Goal: Task Accomplishment & Management: Manage account settings

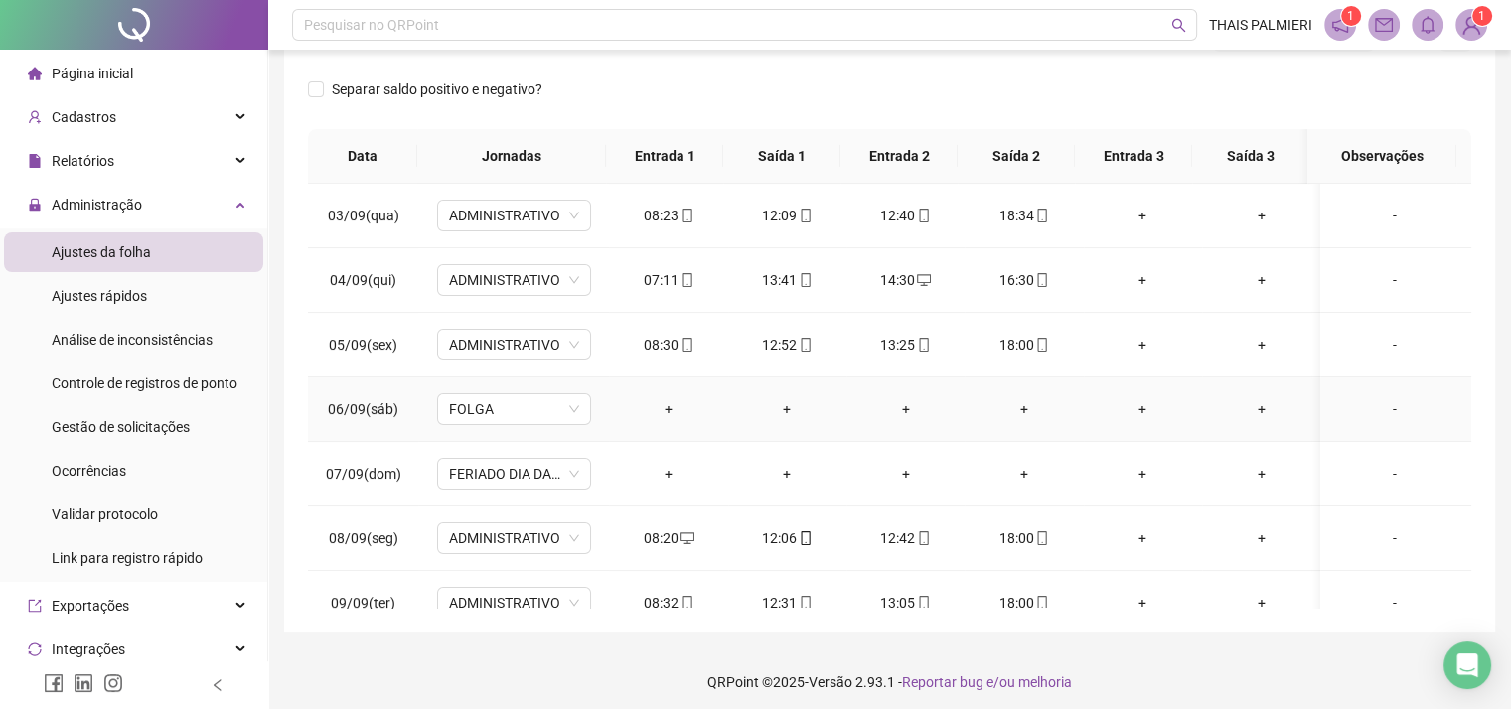
scroll to position [122, 0]
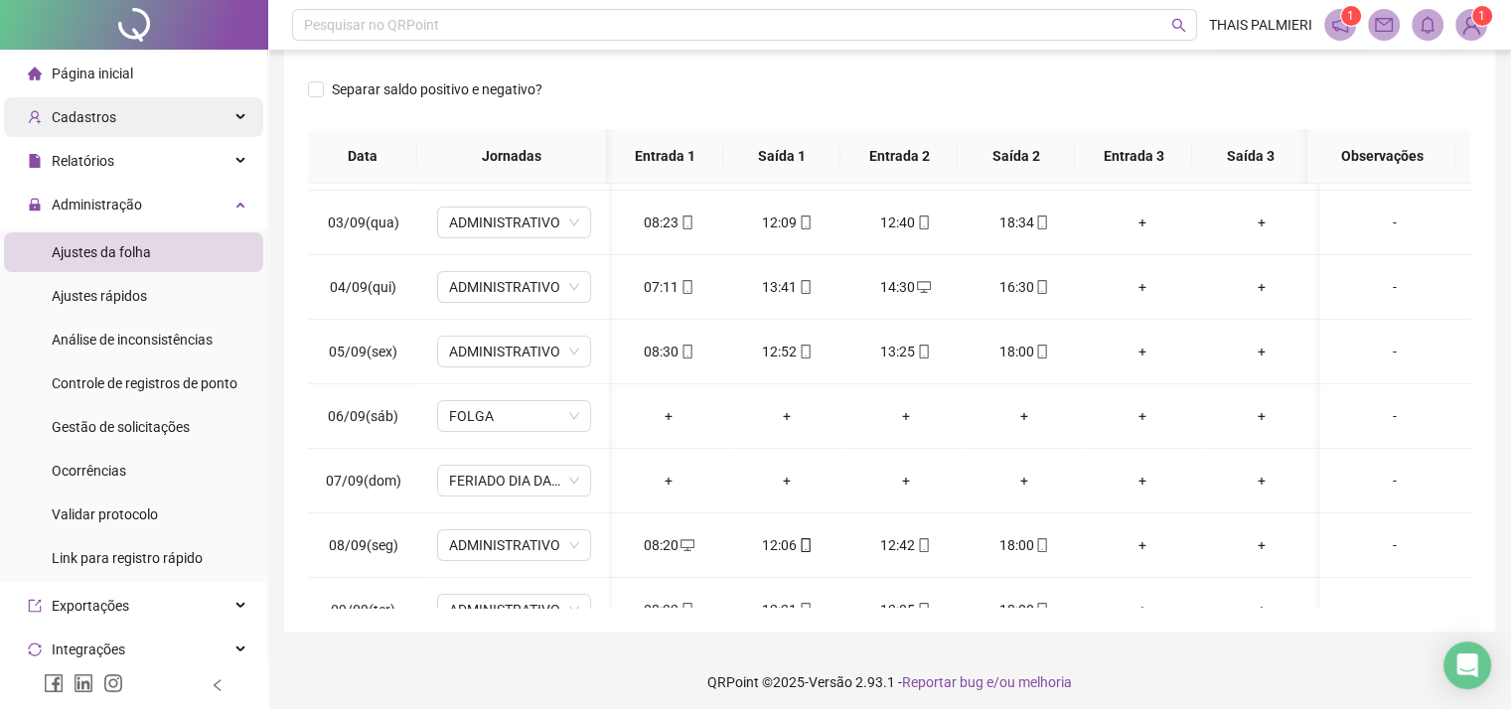
click at [143, 109] on div "Cadastros" at bounding box center [133, 117] width 259 height 40
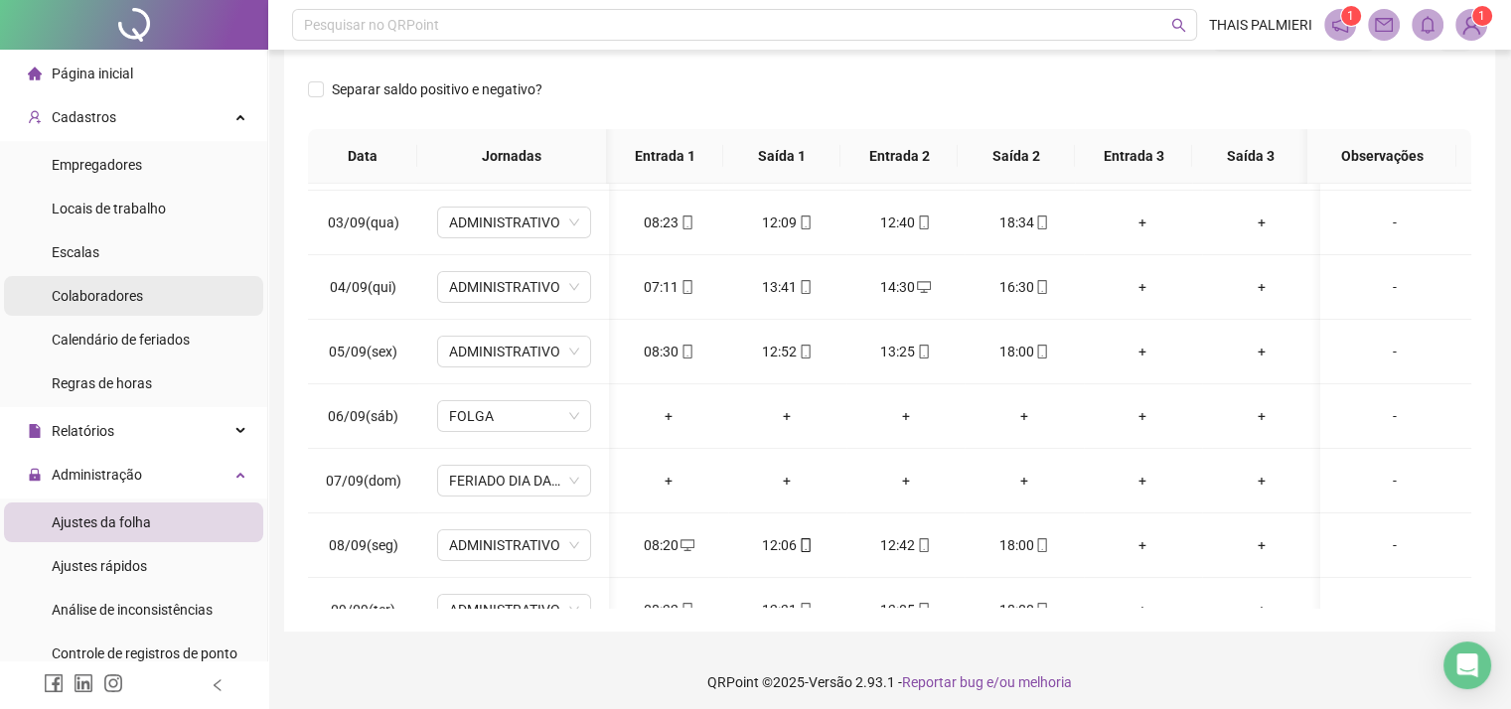
click at [197, 303] on li "Colaboradores" at bounding box center [133, 296] width 259 height 40
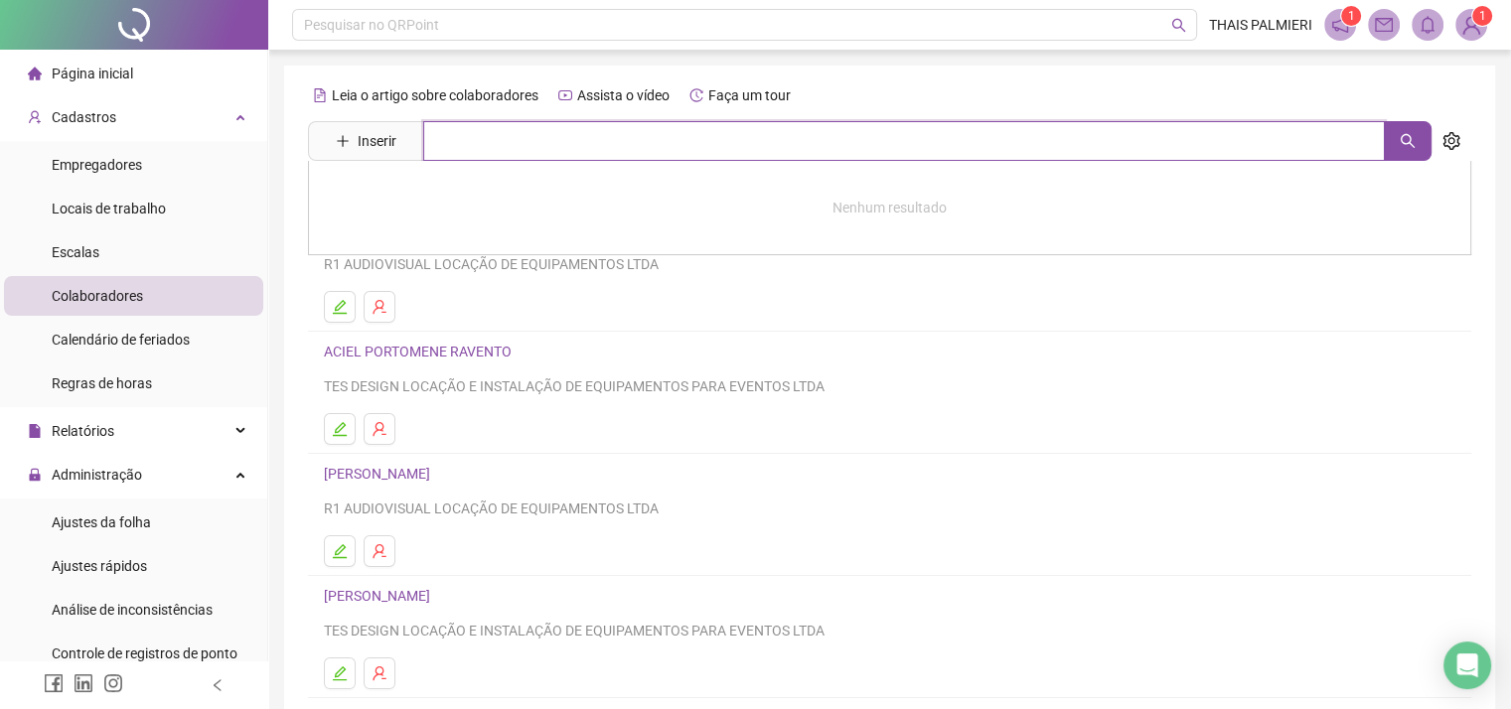
click at [571, 144] on input "text" at bounding box center [904, 141] width 962 height 40
type input "**********"
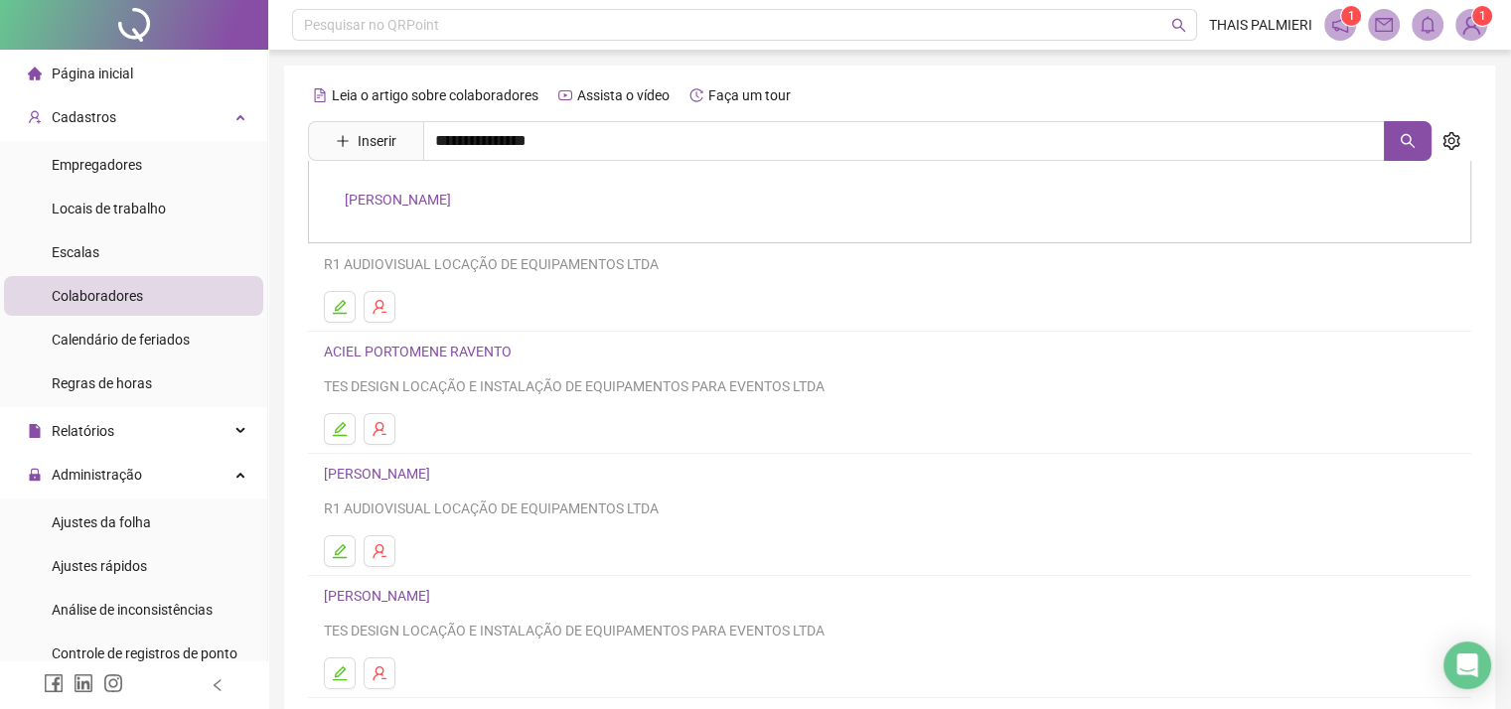
click at [451, 207] on link "[PERSON_NAME]" at bounding box center [398, 200] width 106 height 16
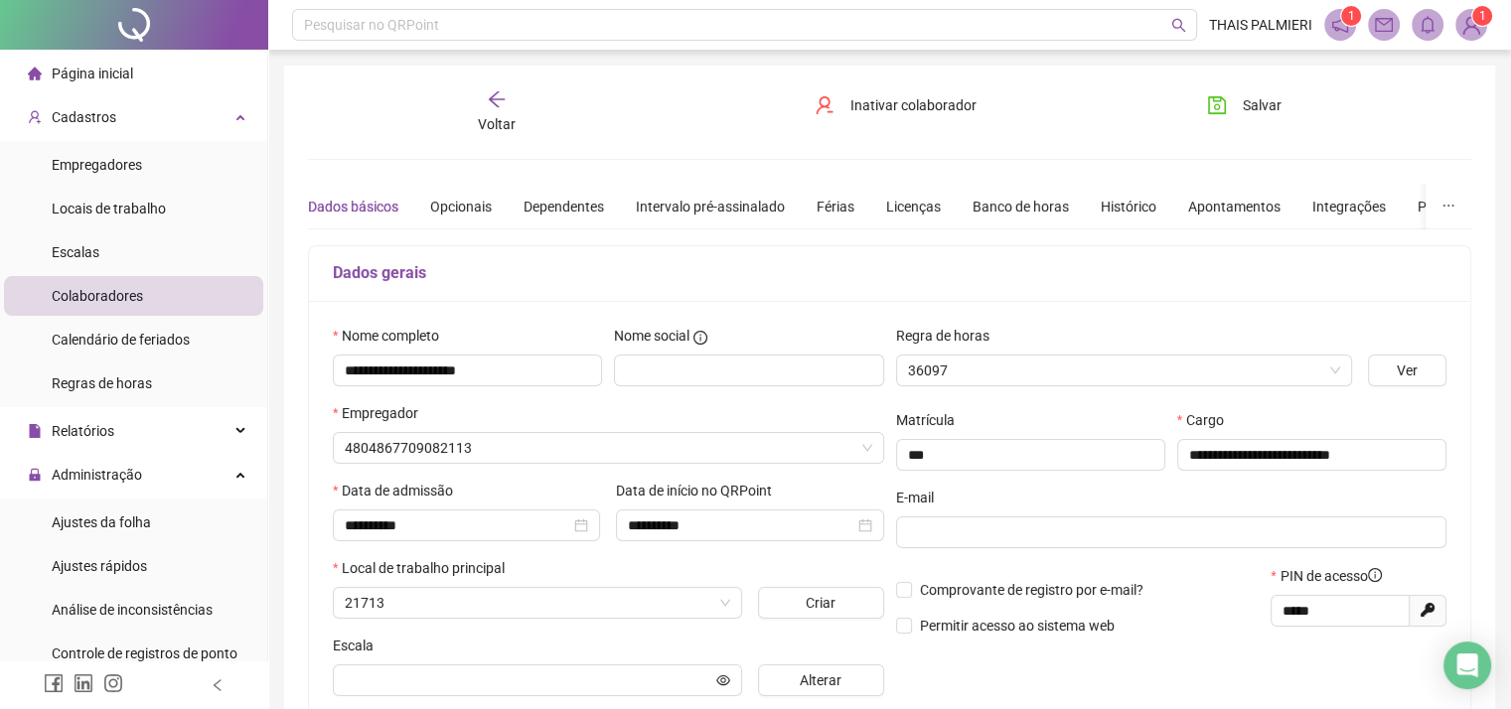
type input "**********"
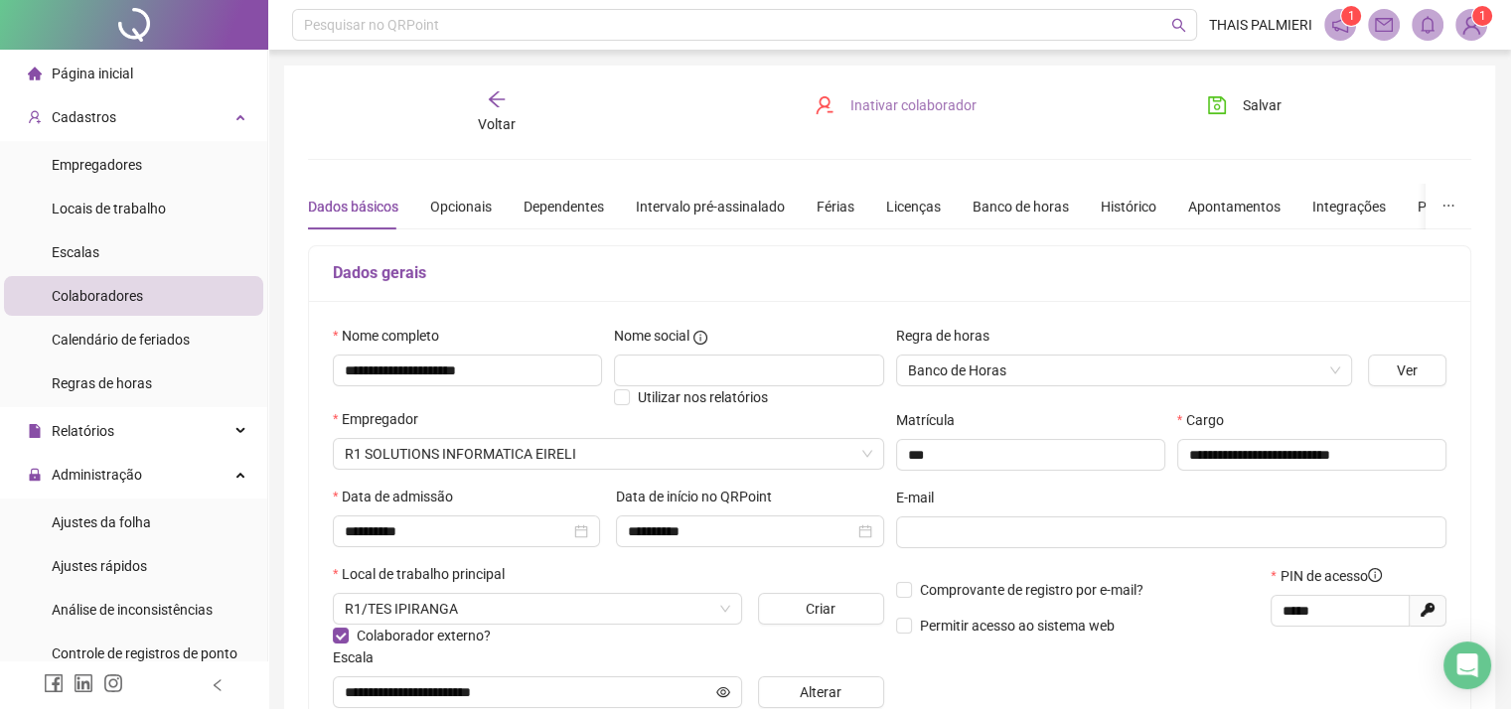
click at [899, 118] on button "Inativar colaborador" at bounding box center [896, 105] width 192 height 32
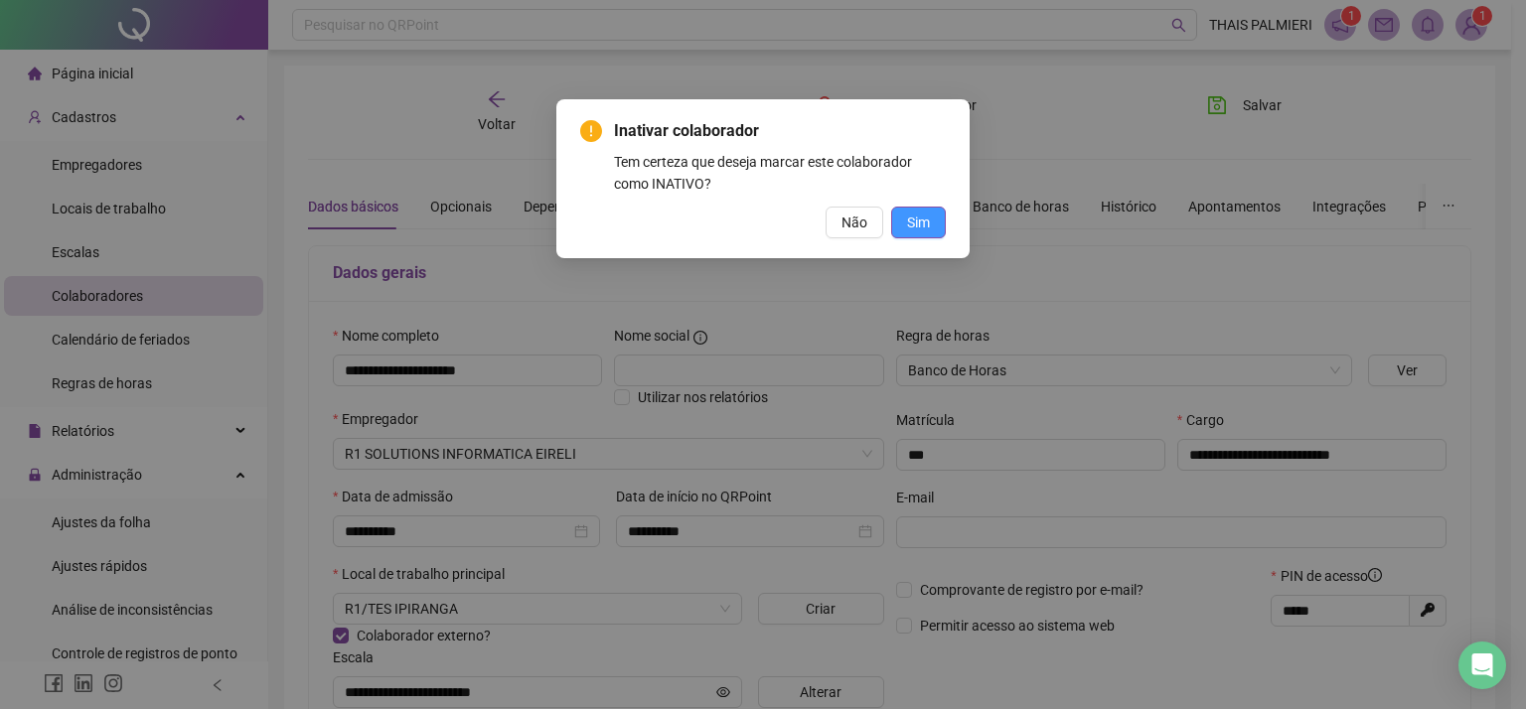
click at [928, 236] on button "Sim" at bounding box center [918, 223] width 55 height 32
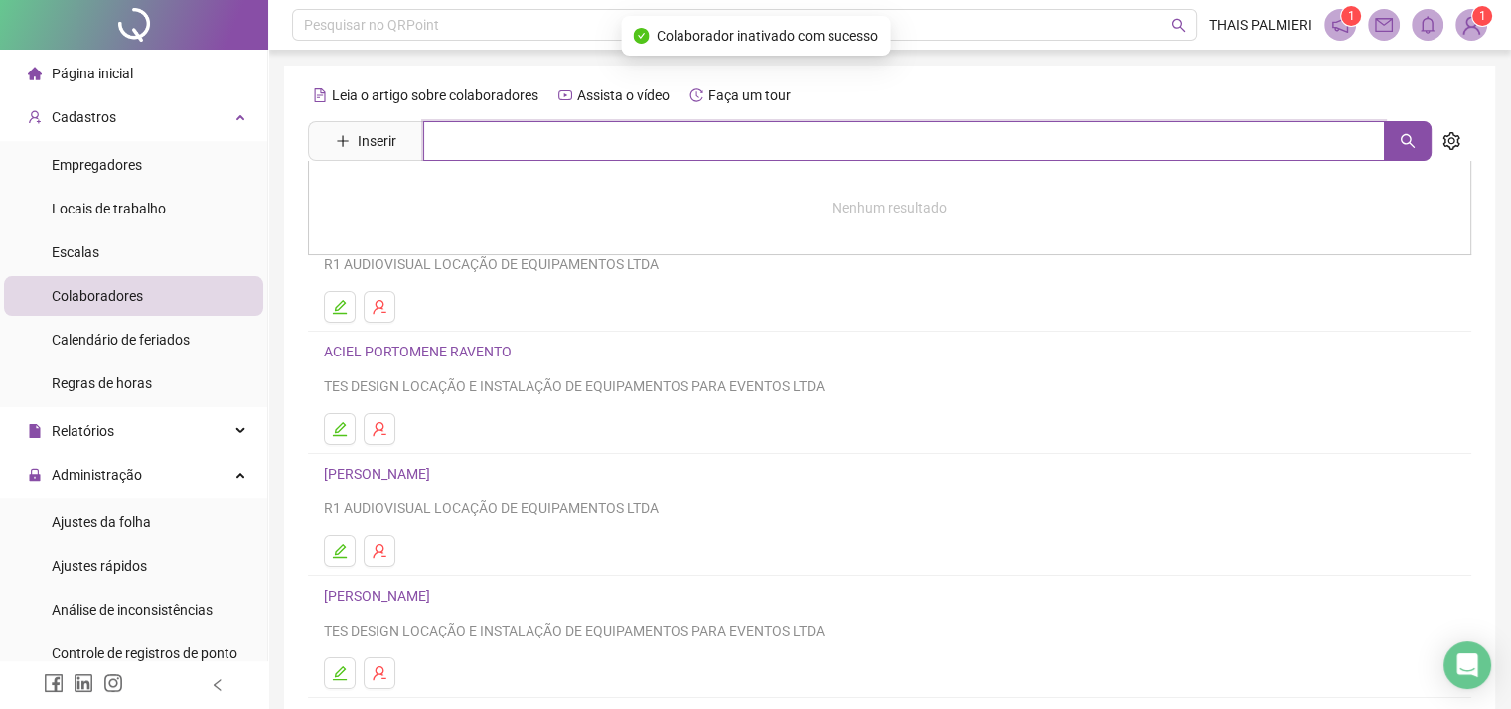
click at [519, 136] on input "text" at bounding box center [904, 141] width 962 height 40
type input "*"
